Goal: Entertainment & Leisure: Browse casually

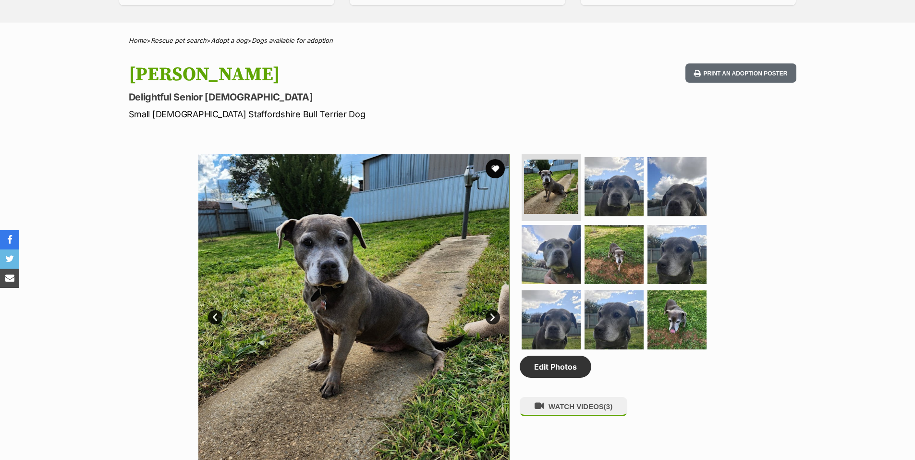
click at [493, 318] on link "Next" at bounding box center [493, 317] width 14 height 14
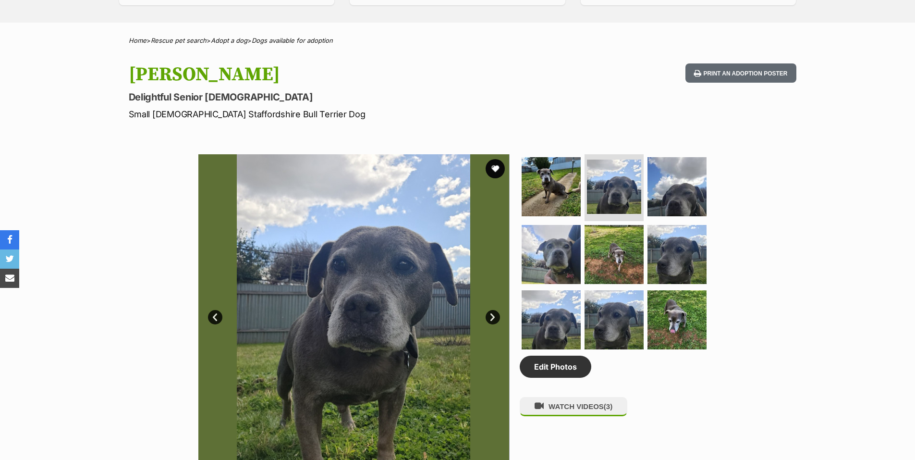
click at [493, 318] on link "Next" at bounding box center [493, 317] width 14 height 14
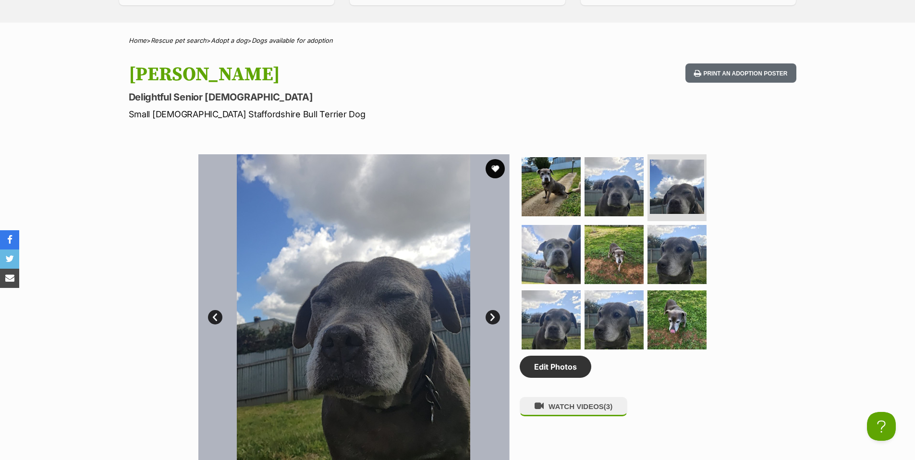
click at [493, 318] on link "Next" at bounding box center [493, 317] width 14 height 14
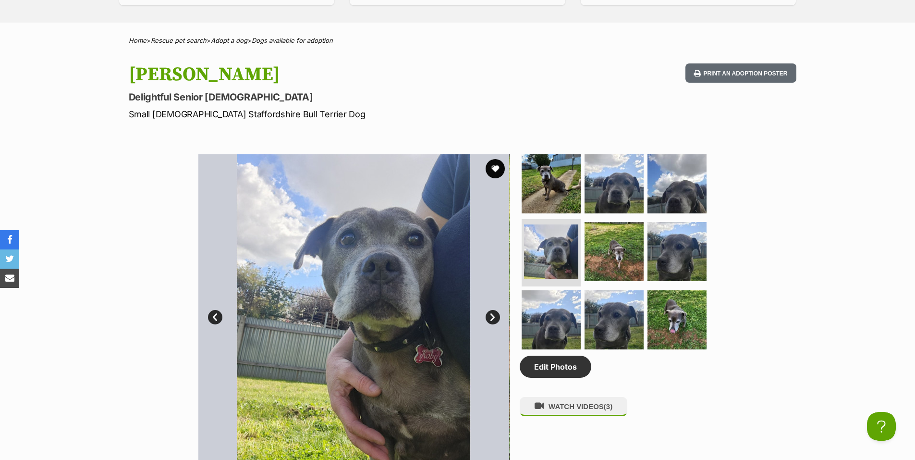
click at [493, 318] on link "Next" at bounding box center [493, 317] width 14 height 14
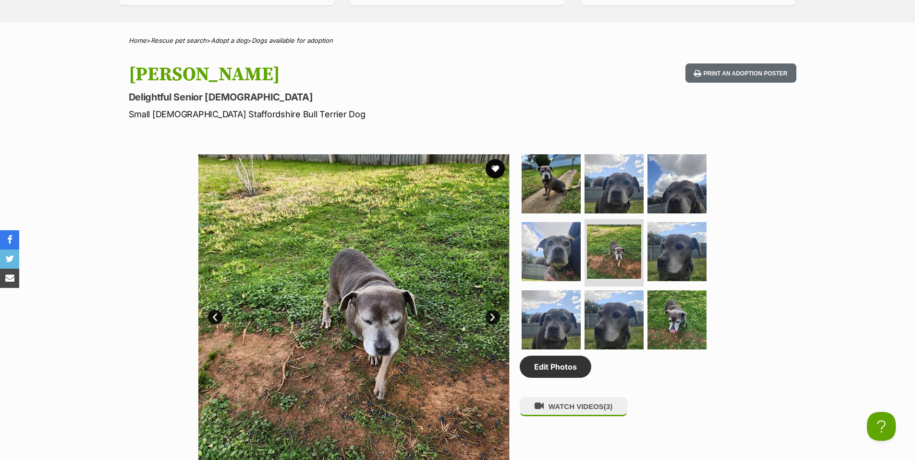
click at [493, 318] on link "Next" at bounding box center [493, 317] width 14 height 14
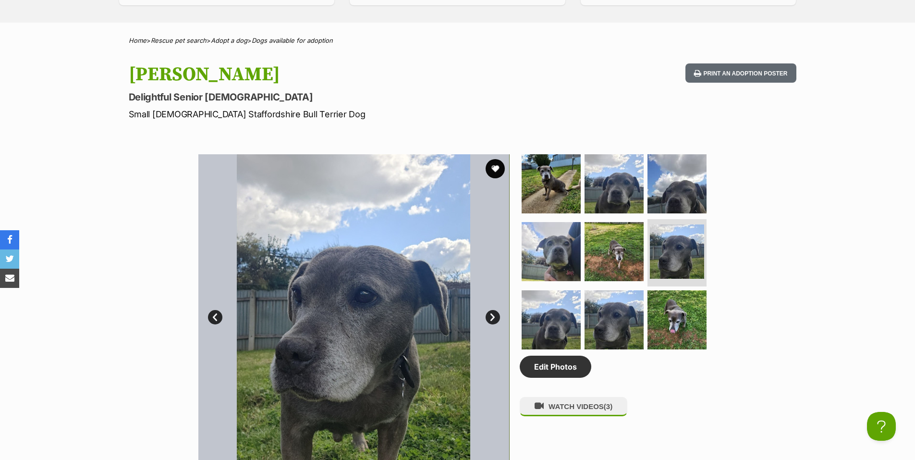
click at [493, 318] on link "Next" at bounding box center [493, 317] width 14 height 14
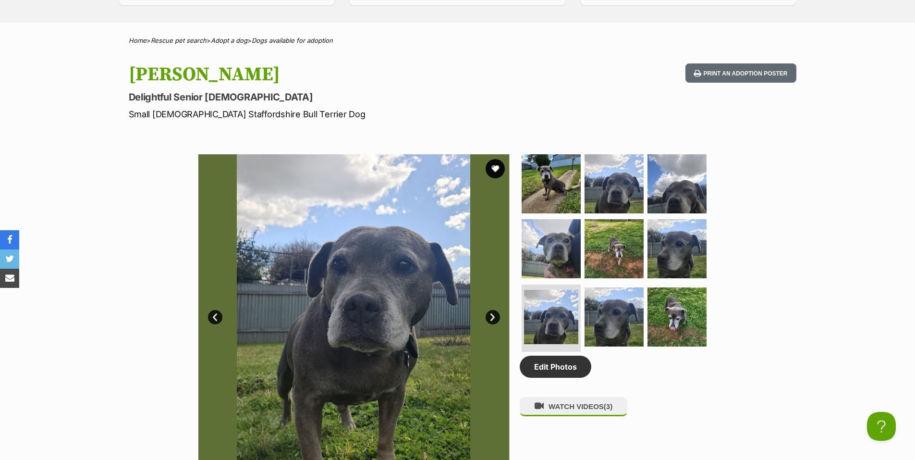
click at [493, 318] on link "Next" at bounding box center [493, 317] width 14 height 14
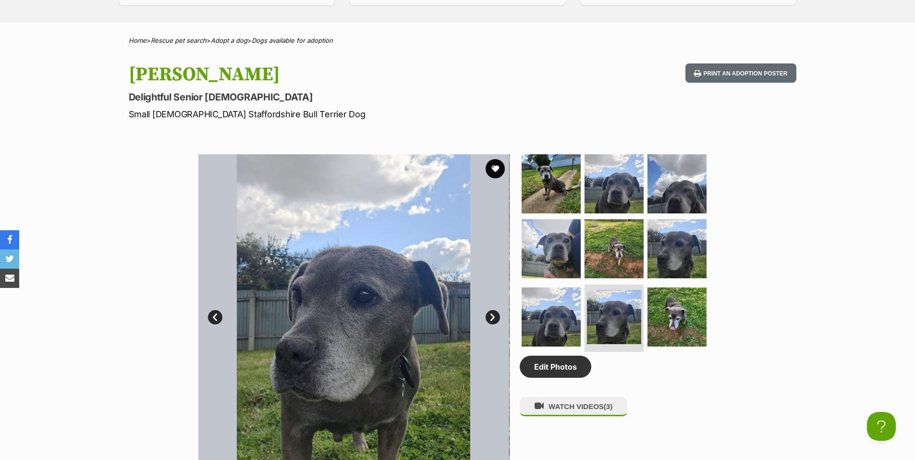
click at [493, 318] on link "Next" at bounding box center [493, 317] width 14 height 14
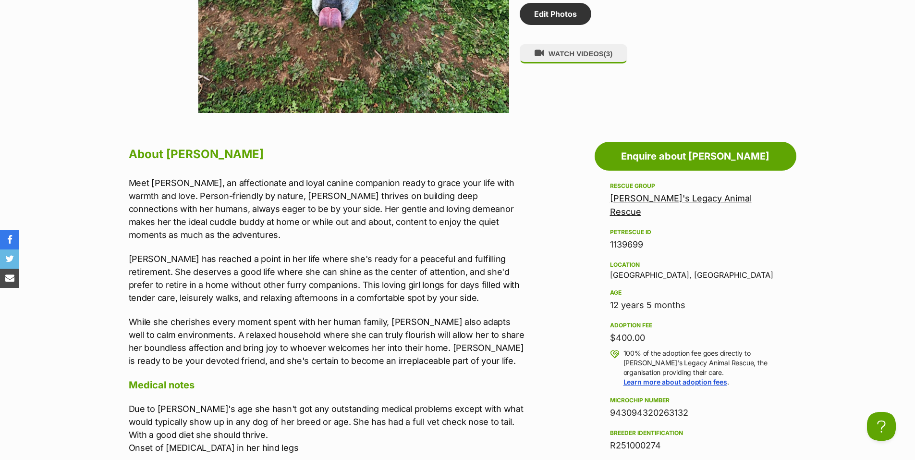
scroll to position [881, 0]
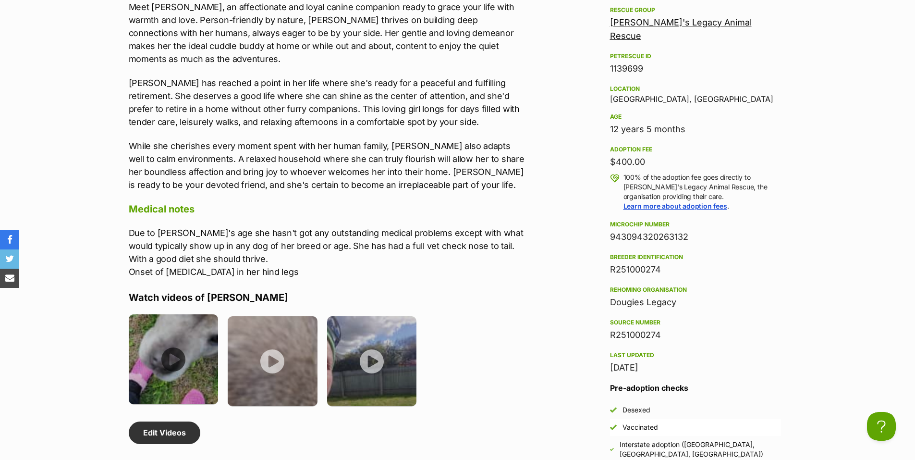
click at [172, 345] on img at bounding box center [174, 359] width 90 height 90
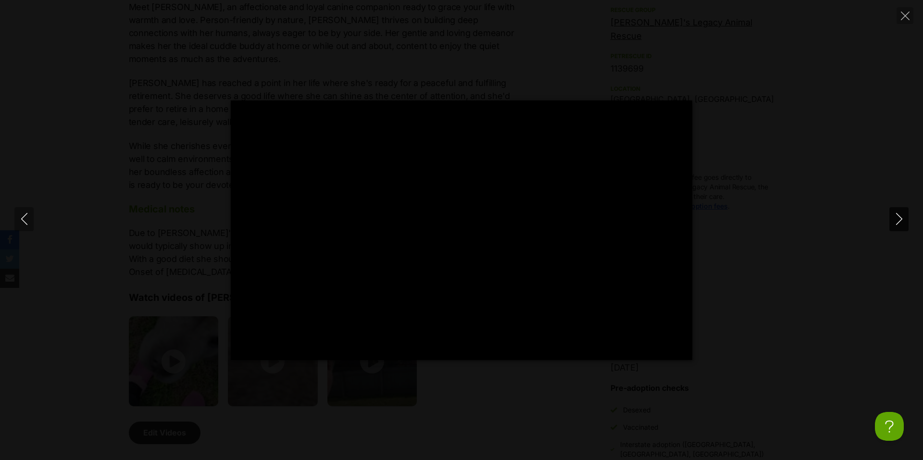
click at [895, 220] on icon "Next" at bounding box center [899, 219] width 12 height 12
type input "74.47"
click at [894, 222] on icon "Next" at bounding box center [899, 219] width 12 height 12
type input "17.69"
click at [903, 17] on icon "Close" at bounding box center [905, 16] width 9 height 9
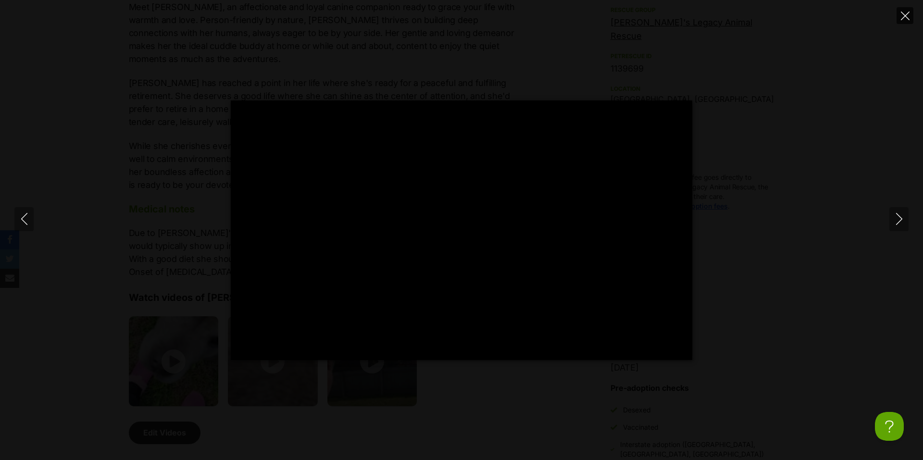
type input "83.7"
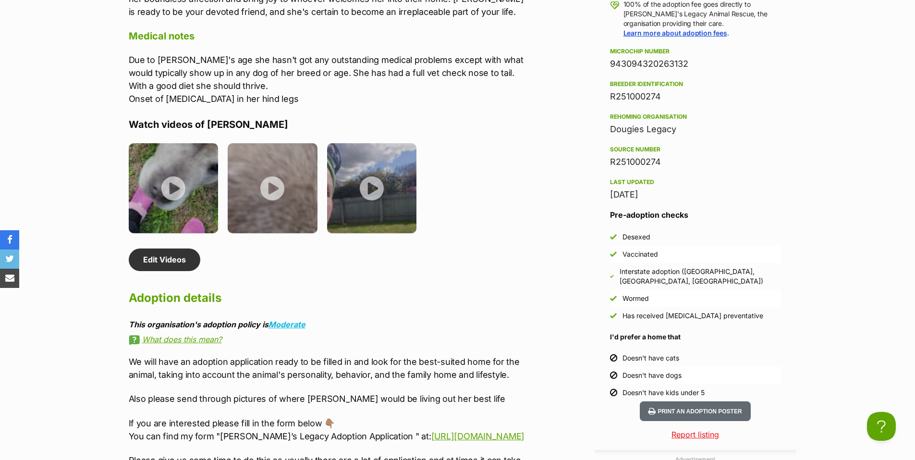
scroll to position [1057, 0]
